Goal: Find specific page/section: Find specific page/section

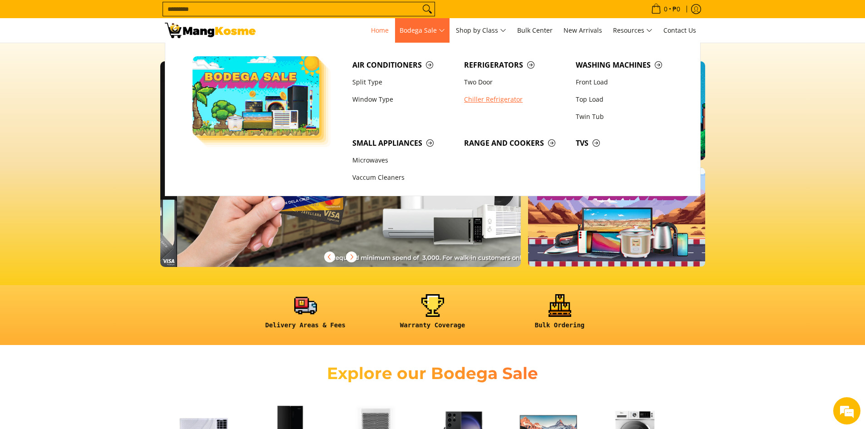
scroll to position [0, 722]
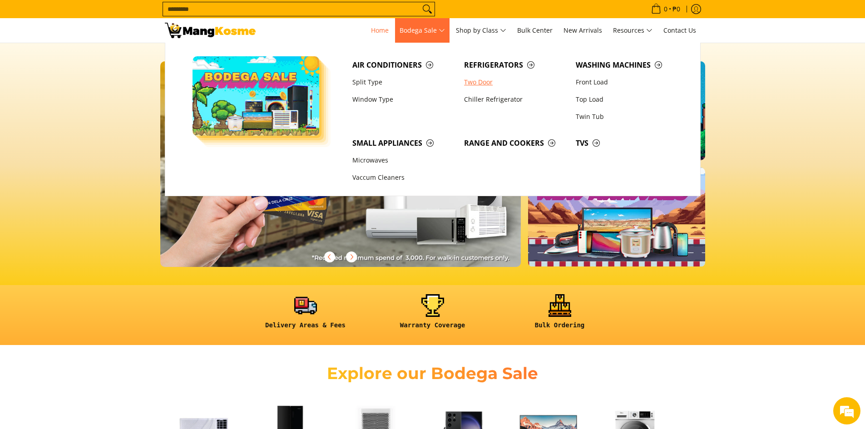
click at [484, 79] on link "Two Door" at bounding box center [516, 82] width 112 height 17
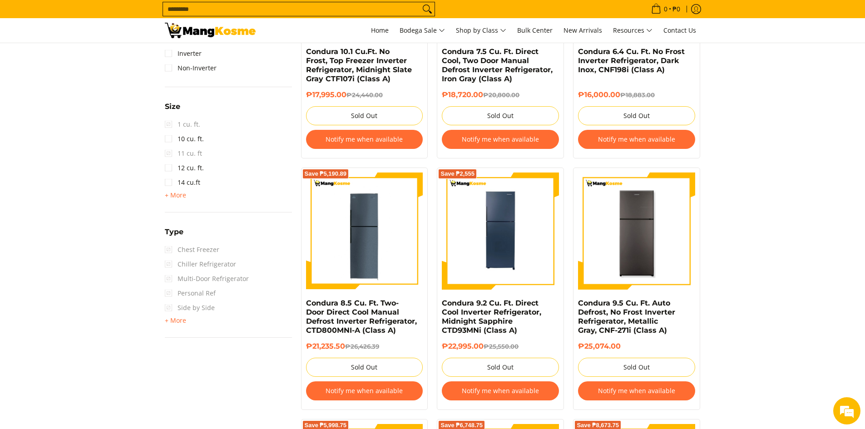
scroll to position [363, 0]
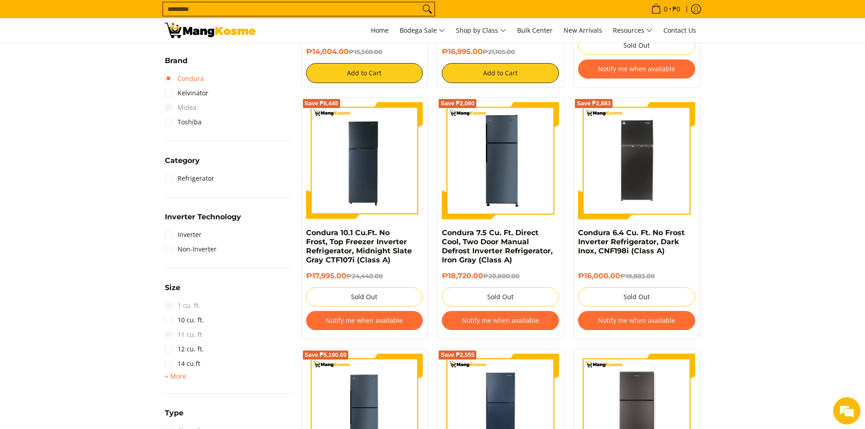
click at [168, 79] on link "Condura" at bounding box center [184, 78] width 39 height 15
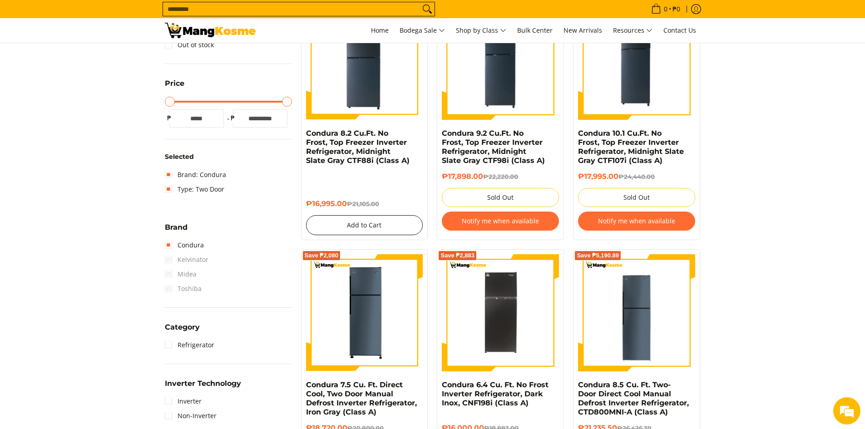
scroll to position [227, 0]
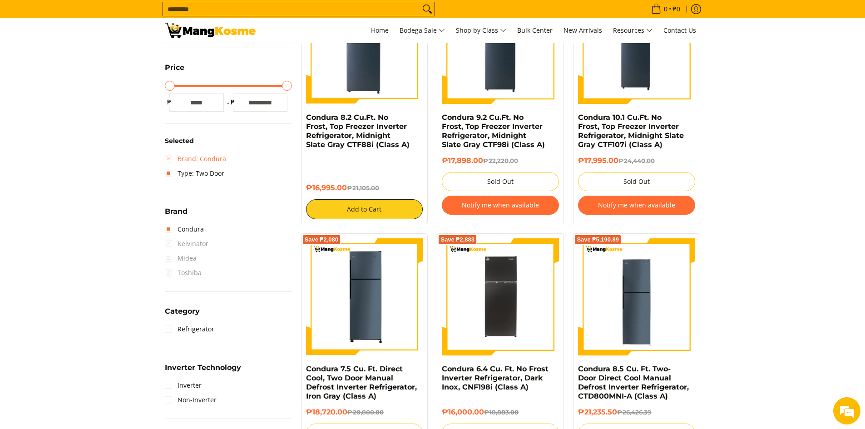
click at [169, 160] on link "Brand: Condura" at bounding box center [195, 159] width 61 height 15
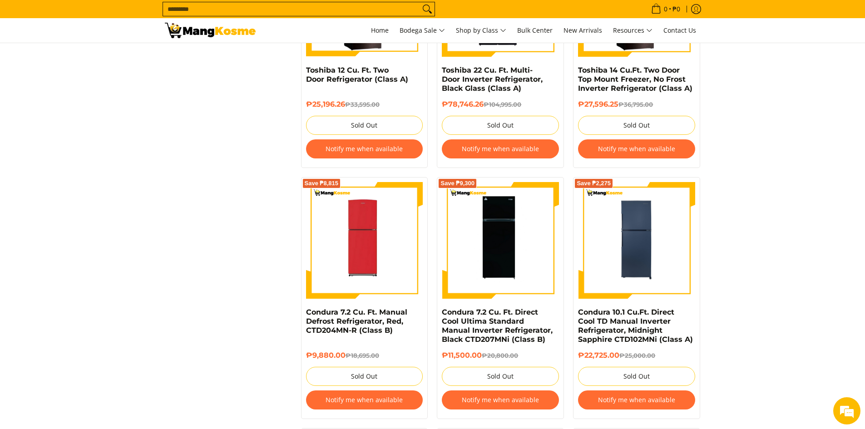
scroll to position [1135, 0]
